Goal: Task Accomplishment & Management: Manage account settings

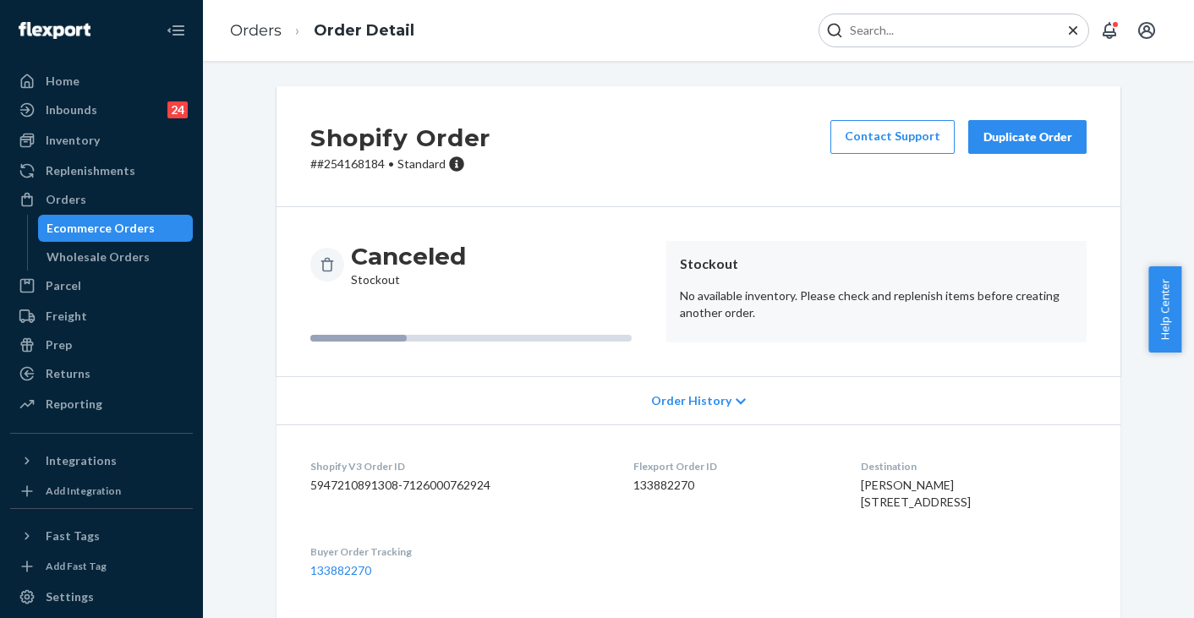
drag, startPoint x: 977, startPoint y: 28, endPoint x: 966, endPoint y: 29, distance: 11.0
click at [976, 28] on input "Search Input" at bounding box center [947, 30] width 208 height 17
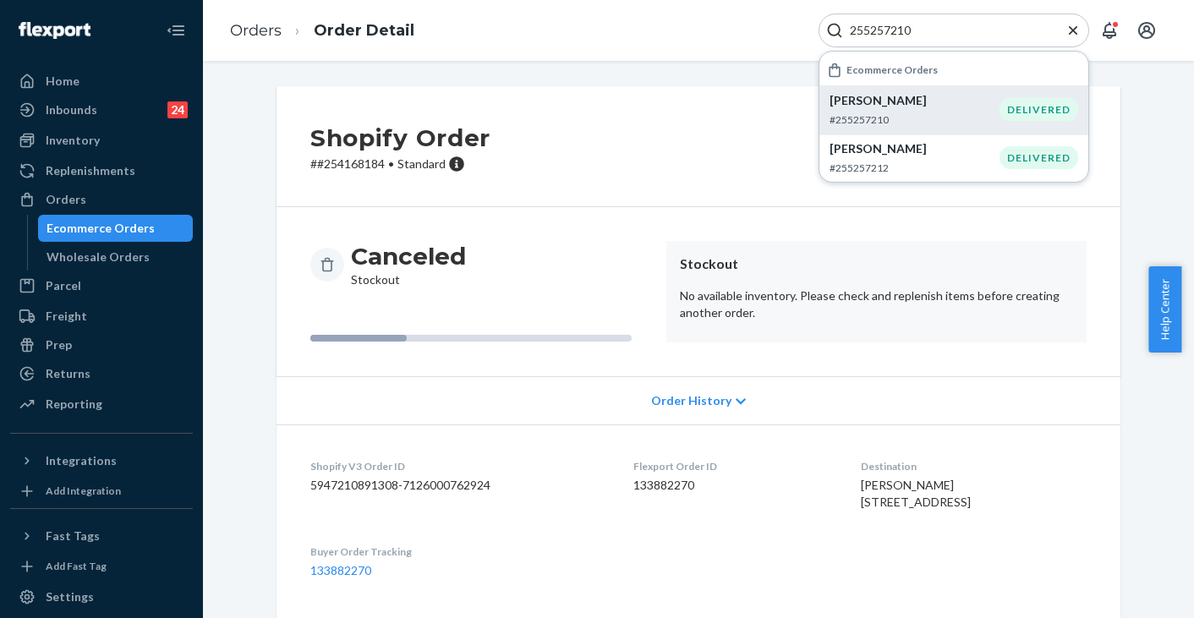
type input "255257210"
click at [886, 104] on p "[PERSON_NAME]" at bounding box center [915, 100] width 170 height 17
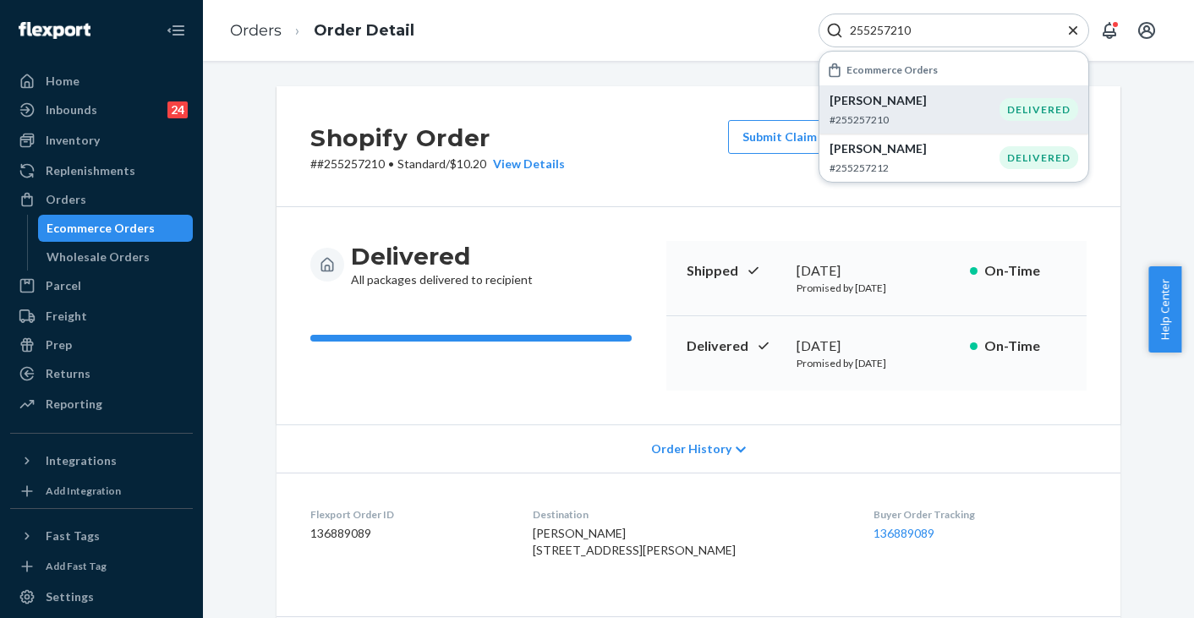
click at [660, 43] on div "Orders Order Detail 255257210 Ecommerce Orders [PERSON_NAME] #255257210 DELIVER…" at bounding box center [698, 30] width 991 height 61
click at [1073, 29] on icon "Close Search" at bounding box center [1073, 29] width 8 height 8
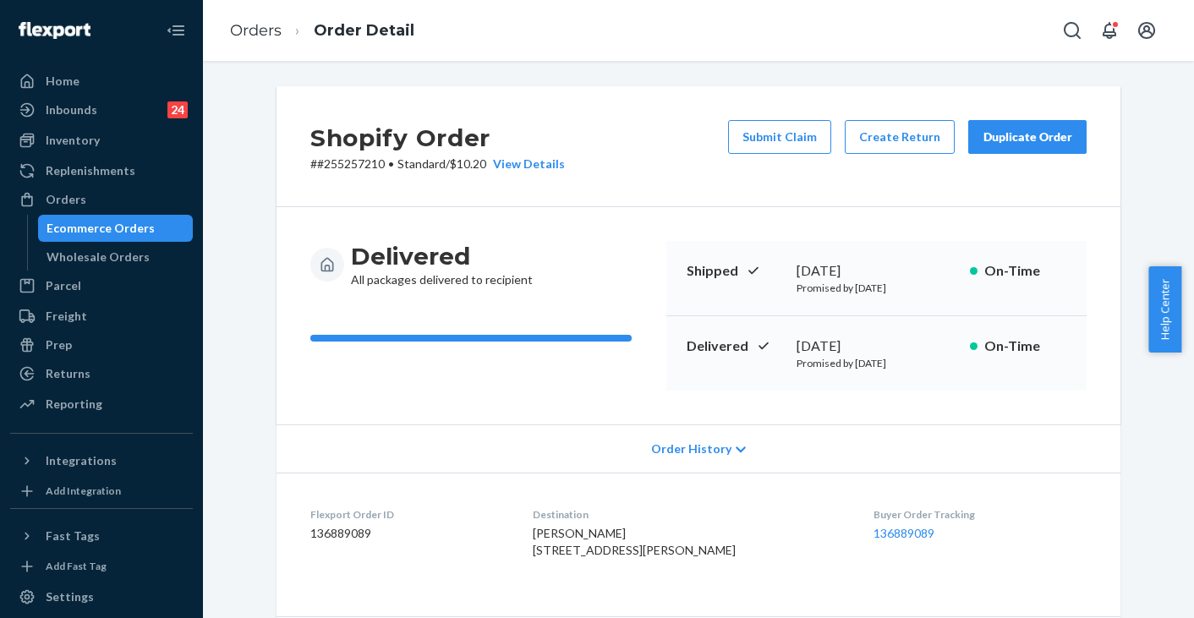
drag, startPoint x: 220, startPoint y: 192, endPoint x: 236, endPoint y: 165, distance: 31.5
click at [783, 141] on button "Submit Claim" at bounding box center [779, 137] width 103 height 34
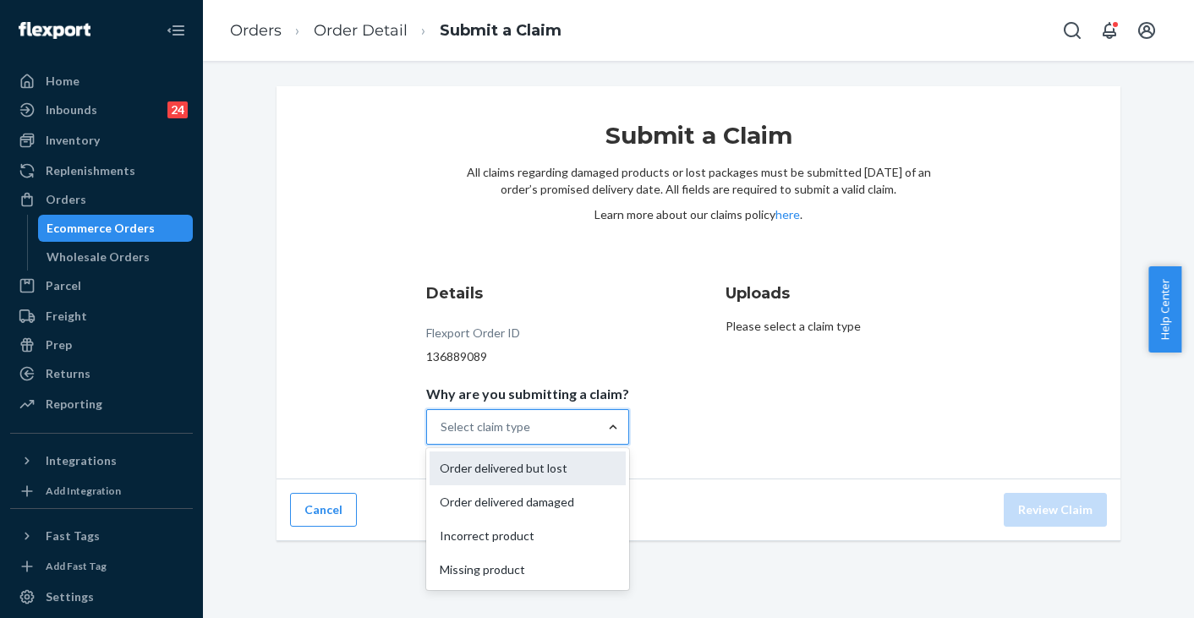
click at [562, 465] on div "Order delivered but lost" at bounding box center [528, 469] width 196 height 34
click at [442, 436] on input "Why are you submitting a claim? option Order delivered but lost focused, 0 of 4…" at bounding box center [442, 427] width 2 height 17
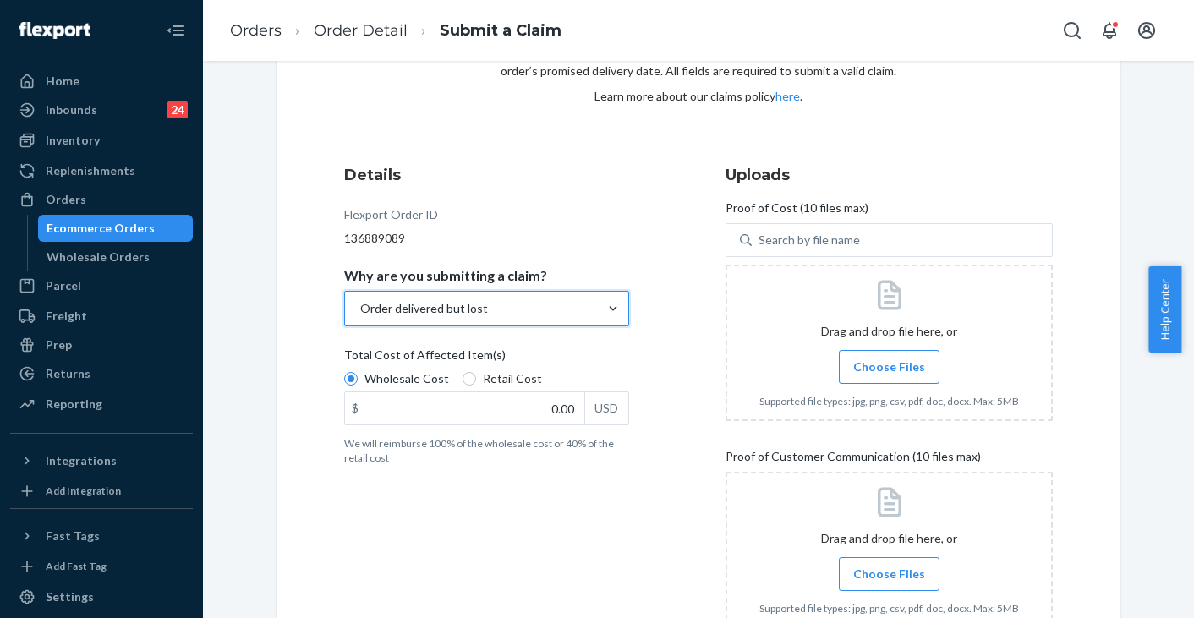
scroll to position [169, 0]
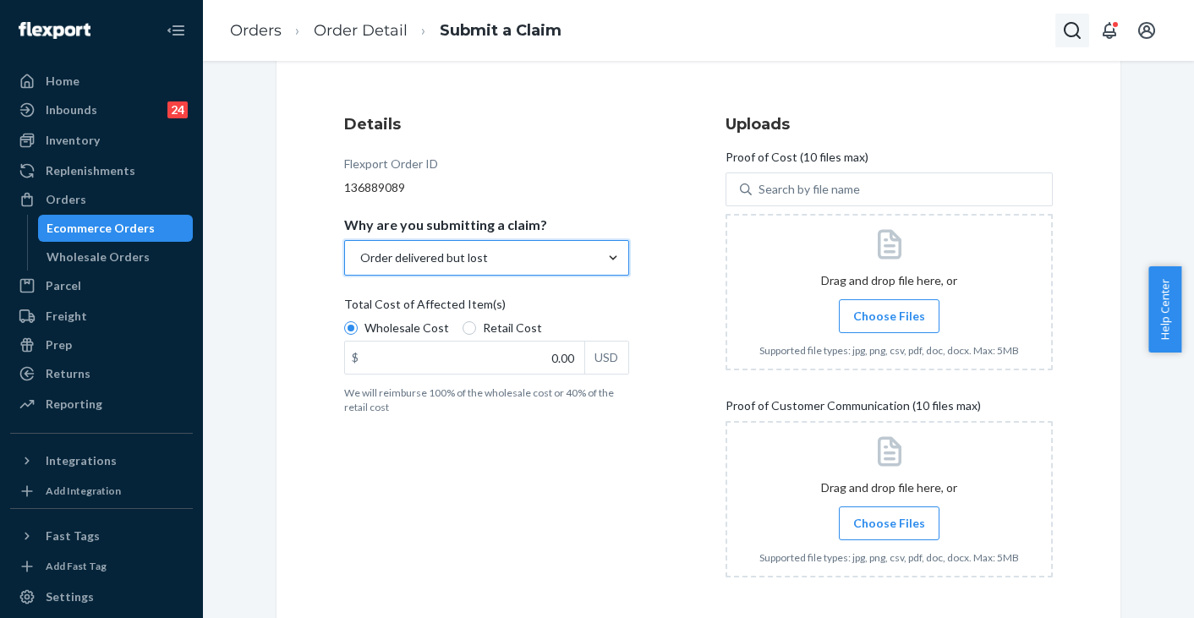
click at [1073, 33] on icon "Open Search Box" at bounding box center [1073, 30] width 20 height 20
click at [939, 34] on input "Search Input" at bounding box center [947, 30] width 208 height 17
type input "255288603"
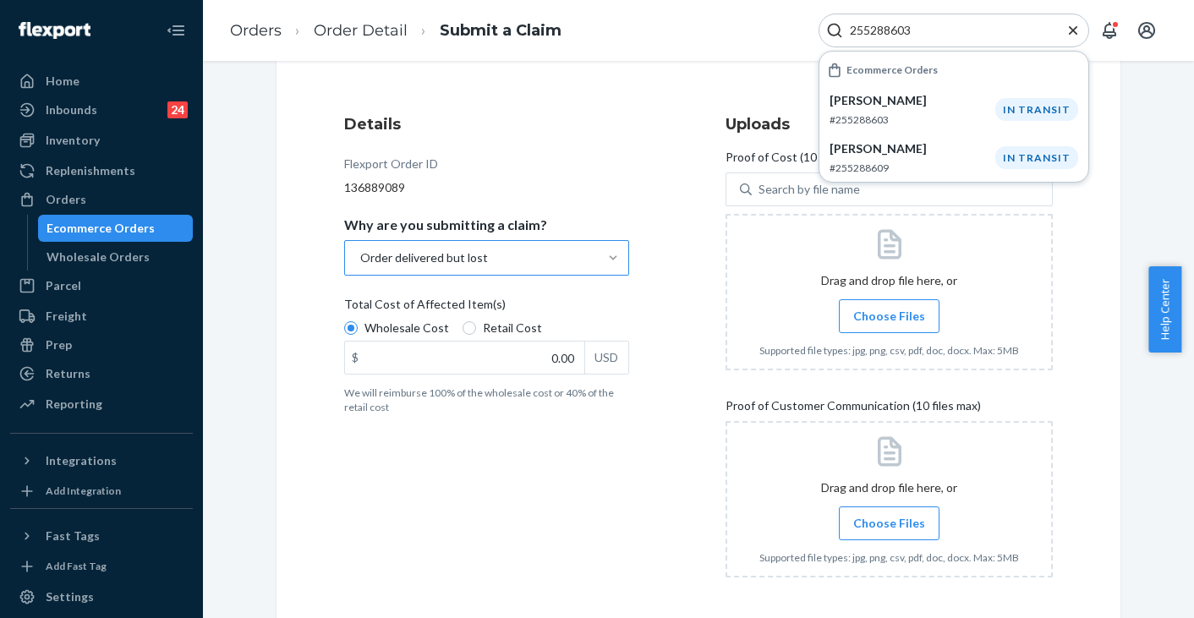
click at [887, 102] on p "[PERSON_NAME]" at bounding box center [913, 100] width 166 height 17
